Goal: Contribute content

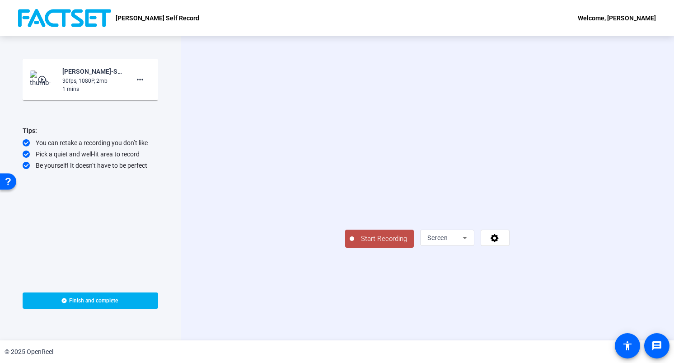
click at [354, 244] on span "Start Recording" at bounding box center [384, 238] width 60 height 10
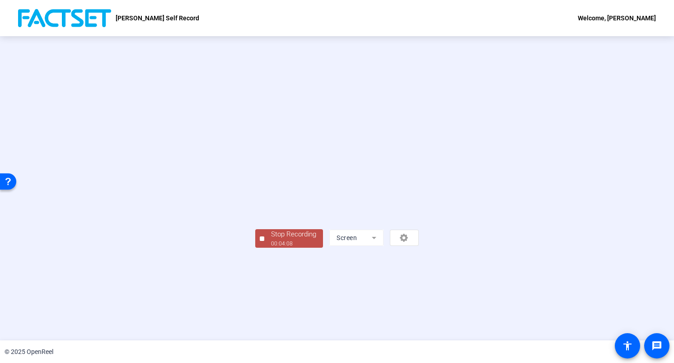
click at [271, 239] on div "Stop Recording" at bounding box center [293, 234] width 45 height 10
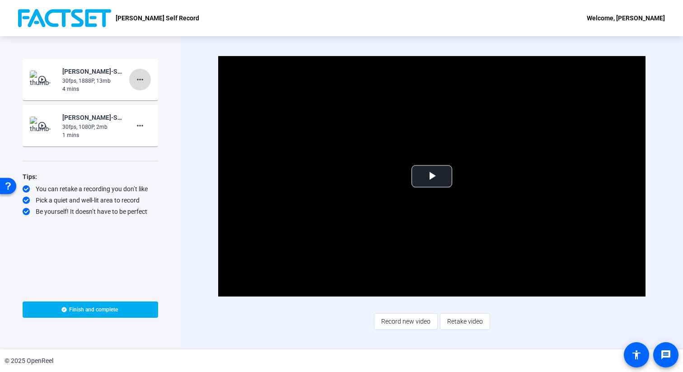
click at [144, 82] on mat-icon "more_horiz" at bounding box center [140, 79] width 11 height 11
click at [151, 107] on span "Retake" at bounding box center [154, 109] width 36 height 11
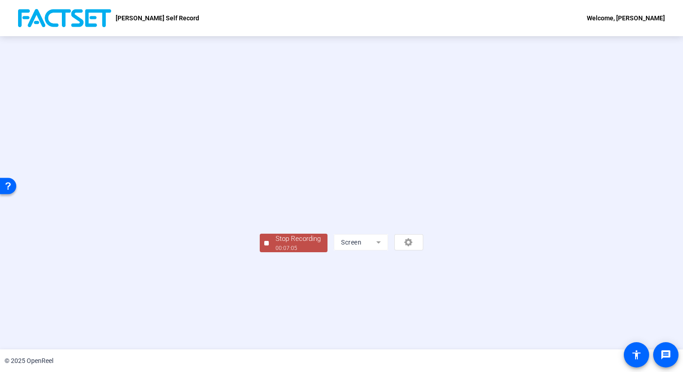
click at [260, 225] on video at bounding box center [341, 179] width 163 height 92
click at [275, 244] on div "Stop Recording" at bounding box center [297, 238] width 45 height 10
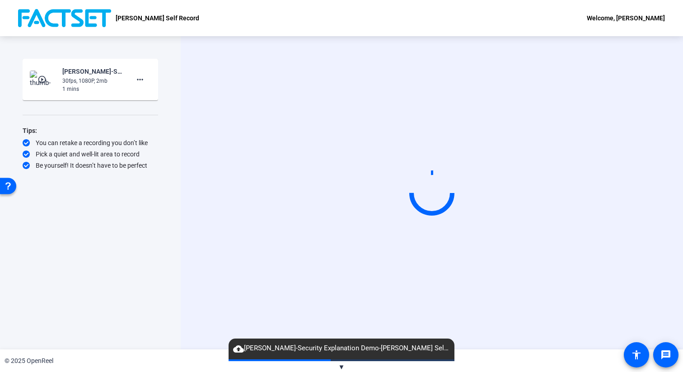
click at [364, 171] on video at bounding box center [431, 192] width 135 height 76
click at [364, 165] on video at bounding box center [431, 192] width 135 height 76
click at [61, 138] on div "You can retake a recording you don’t like" at bounding box center [90, 142] width 135 height 9
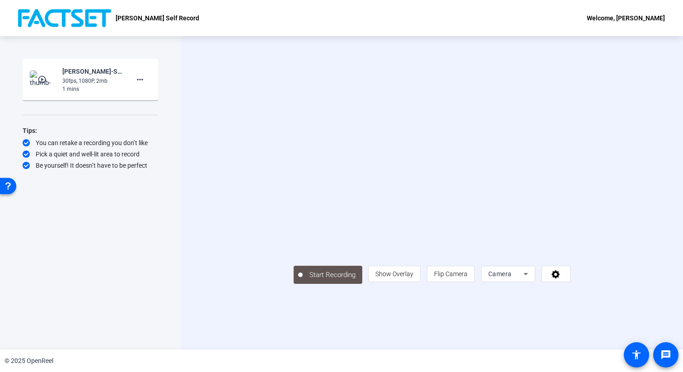
click at [531, 279] on icon at bounding box center [525, 273] width 11 height 11
click at [589, 270] on mat-option "Screen" at bounding box center [583, 270] width 54 height 18
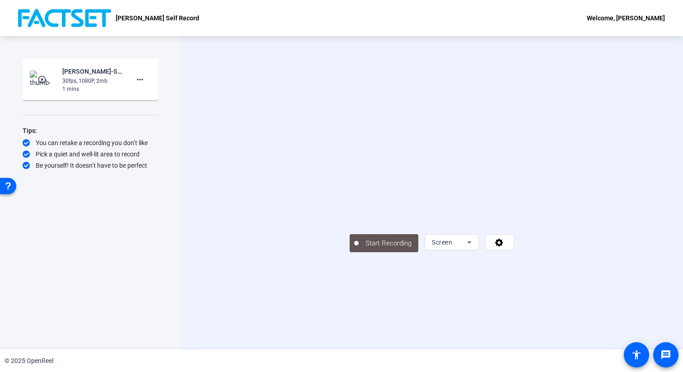
click at [142, 298] on div "Start Recording play_circle_outline [PERSON_NAME]-Security Explanation Demo-[PE…" at bounding box center [90, 183] width 135 height 249
click at [152, 292] on div "Start Recording play_circle_outline [PERSON_NAME]-Security Explanation Demo-[PE…" at bounding box center [90, 183] width 135 height 249
click at [503, 247] on icon at bounding box center [499, 242] width 8 height 8
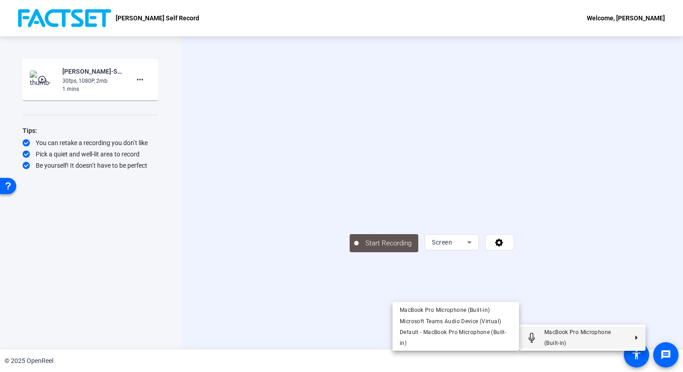
click at [645, 267] on div at bounding box center [341, 186] width 683 height 372
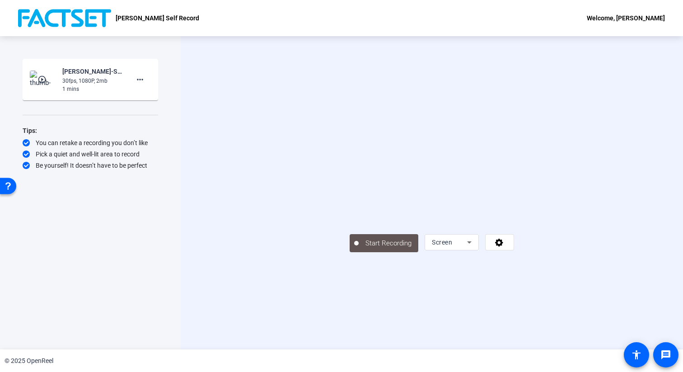
click at [395, 225] on video at bounding box center [431, 179] width 164 height 92
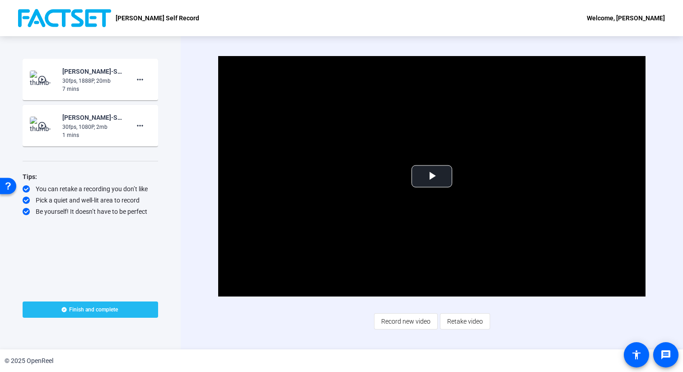
click at [109, 310] on span "Finish and complete" at bounding box center [93, 309] width 49 height 7
